Goal: Navigation & Orientation: Understand site structure

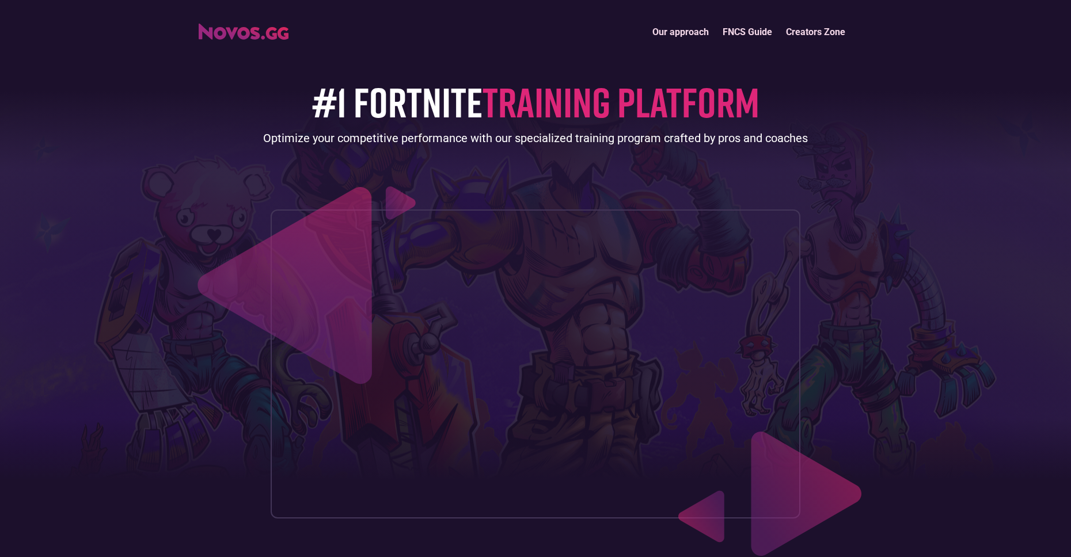
click at [239, 29] on img "home" at bounding box center [244, 32] width 90 height 16
click at [683, 33] on link "Our approach" at bounding box center [680, 32] width 70 height 25
